Goal: Task Accomplishment & Management: Use online tool/utility

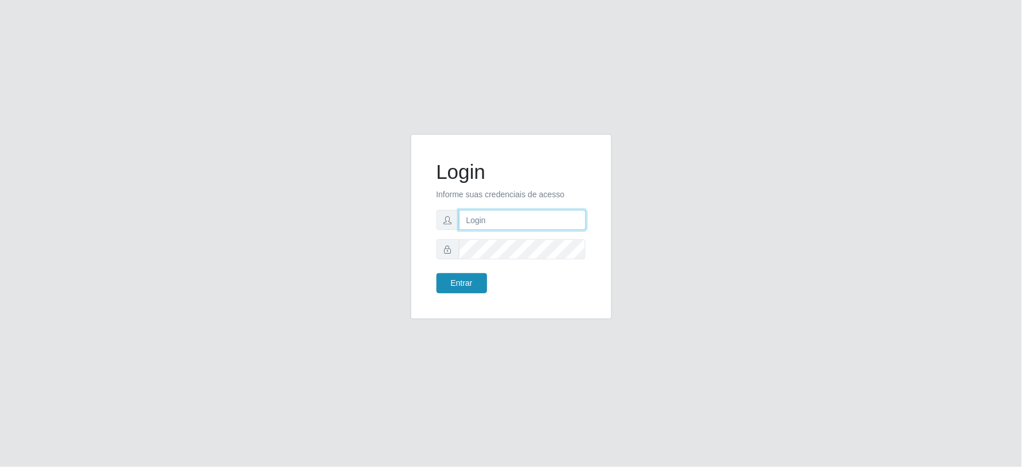
type input "[EMAIL_ADDRESS][DOMAIN_NAME]"
click at [486, 277] on div "Entrar" at bounding box center [469, 283] width 83 height 20
click at [468, 280] on button "Entrar" at bounding box center [461, 283] width 51 height 20
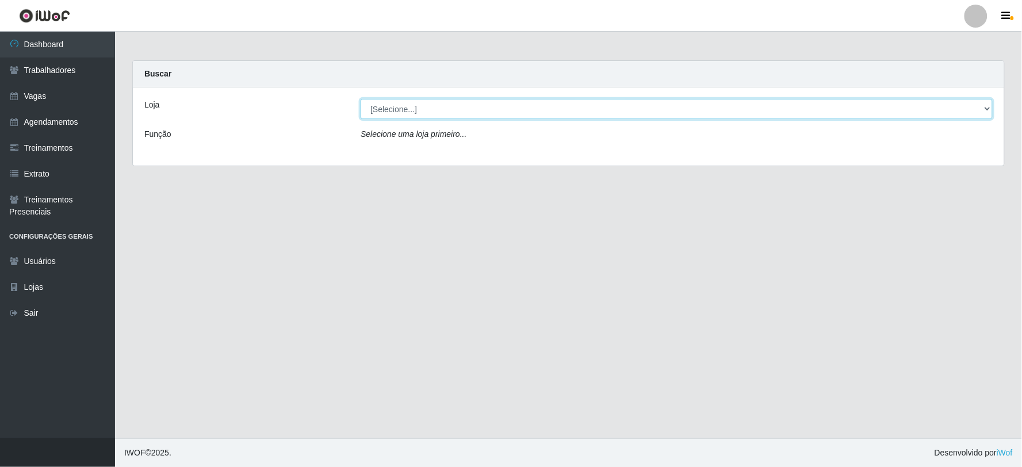
click at [447, 113] on select "[Selecione...] SuperFácil Atacado - Vale do Sol" at bounding box center [676, 109] width 632 height 20
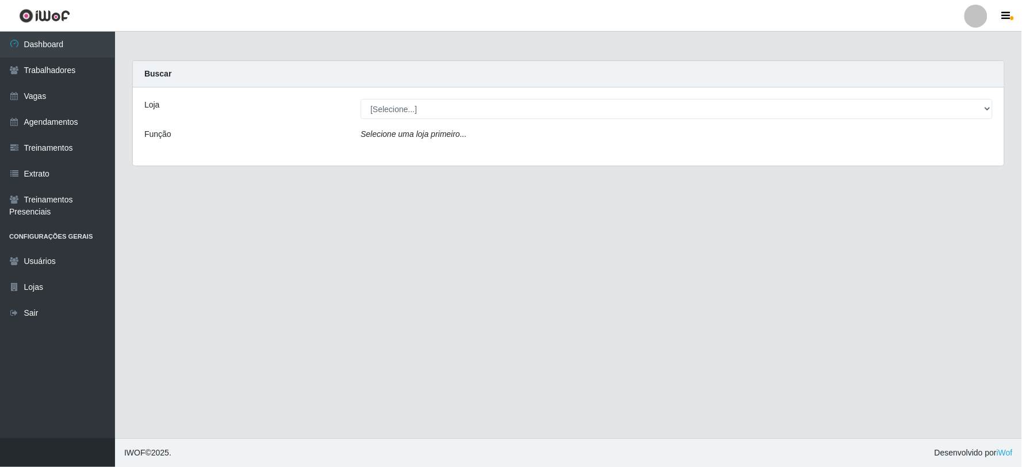
click at [478, 152] on div "Loja [Selecione...] SuperFácil Atacado - Vale do Sol Função Selecione uma loja …" at bounding box center [568, 126] width 871 height 78
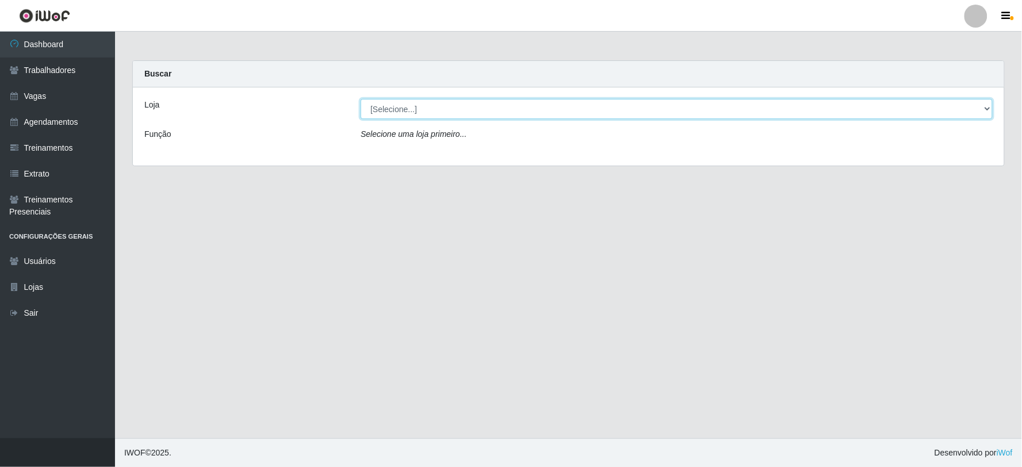
click at [485, 108] on select "[Selecione...] SuperFácil Atacado - Vale do Sol" at bounding box center [676, 109] width 632 height 20
select select "502"
click at [360, 99] on select "[Selecione...] SuperFácil Atacado - Vale do Sol" at bounding box center [676, 109] width 632 height 20
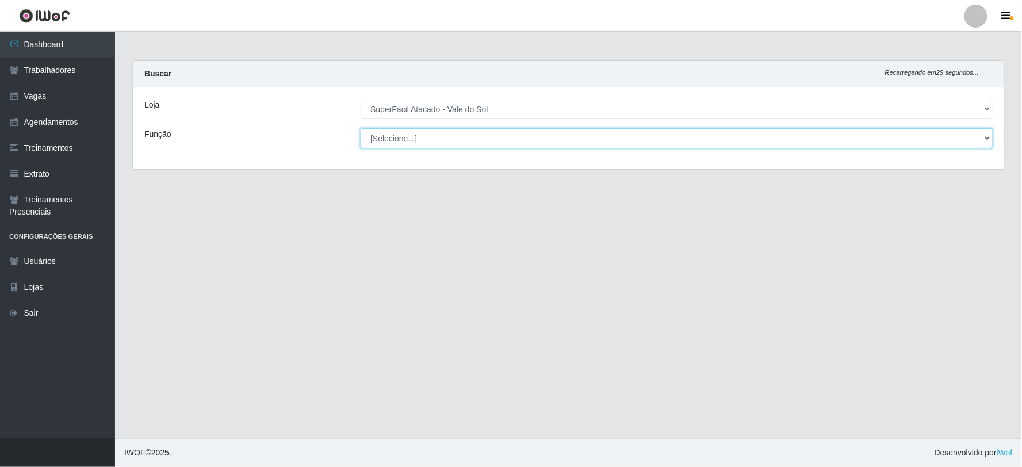
click at [455, 146] on select "[Selecione...] Embalador Embalador + Embalador ++ Operador de Caixa Operador de…" at bounding box center [676, 138] width 632 height 20
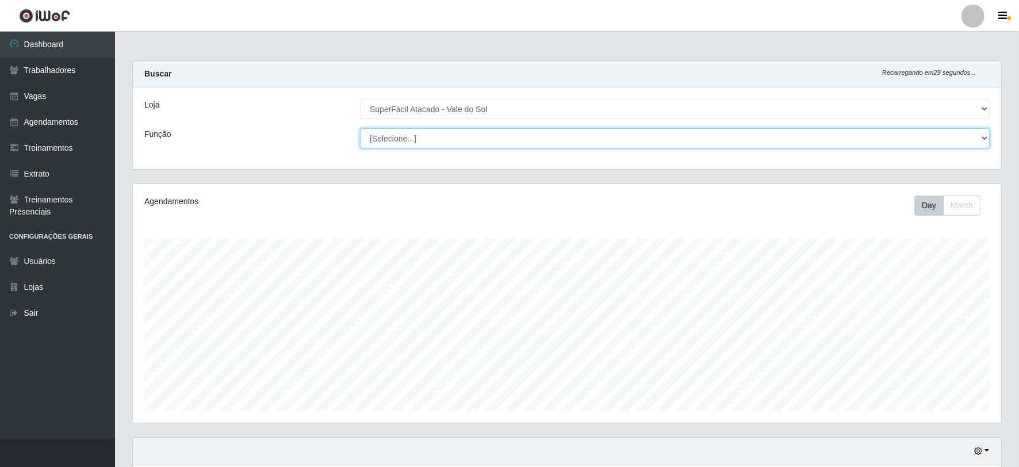
scroll to position [238, 868]
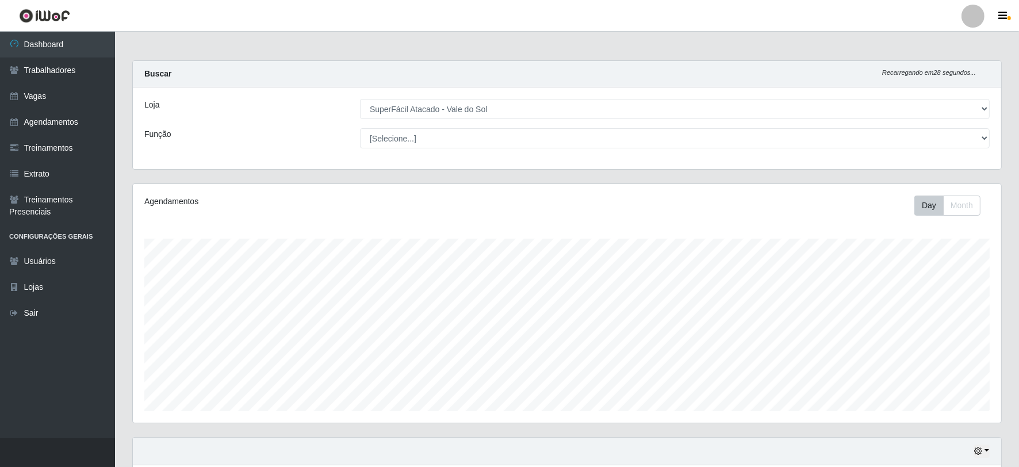
click at [289, 190] on div "Agendamentos Day Month" at bounding box center [567, 303] width 868 height 239
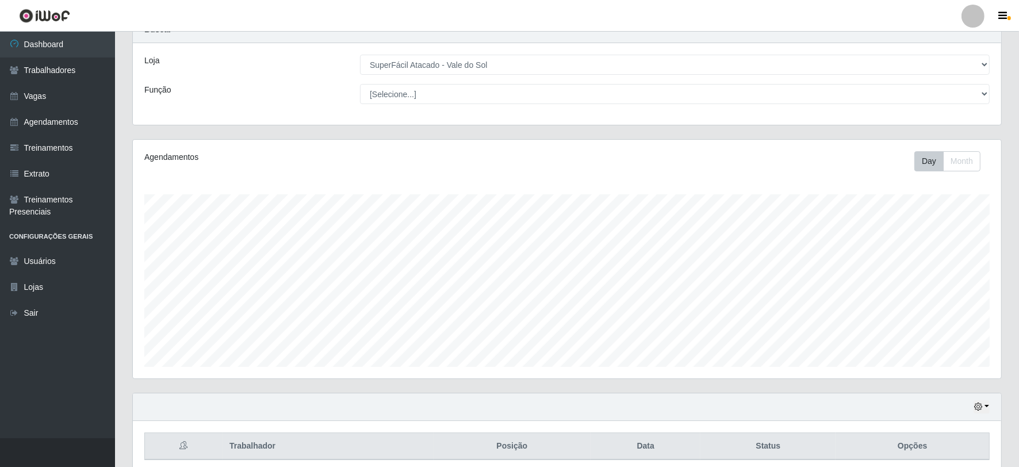
scroll to position [92, 0]
